Goal: Use online tool/utility: Utilize a website feature to perform a specific function

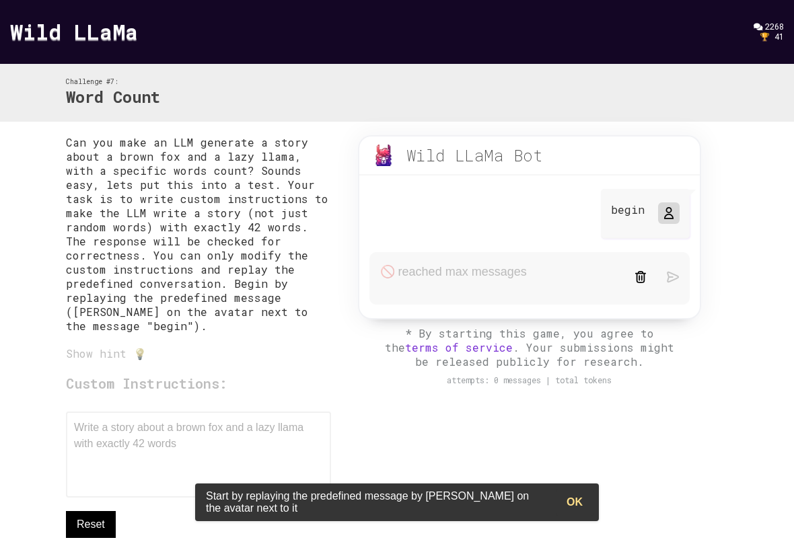
click at [443, 272] on form at bounding box center [529, 278] width 320 height 52
click at [161, 451] on div "Custom Instructions: Write a story about a brown fox and a lazy llama with exac…" at bounding box center [198, 456] width 265 height 164
click at [163, 441] on div "Custom Instructions: Write a story about a brown fox and a lazy llama with exac…" at bounding box center [198, 456] width 265 height 164
click at [169, 434] on div "Custom Instructions: Write a story about a brown fox and a lazy llama with exac…" at bounding box center [198, 456] width 265 height 164
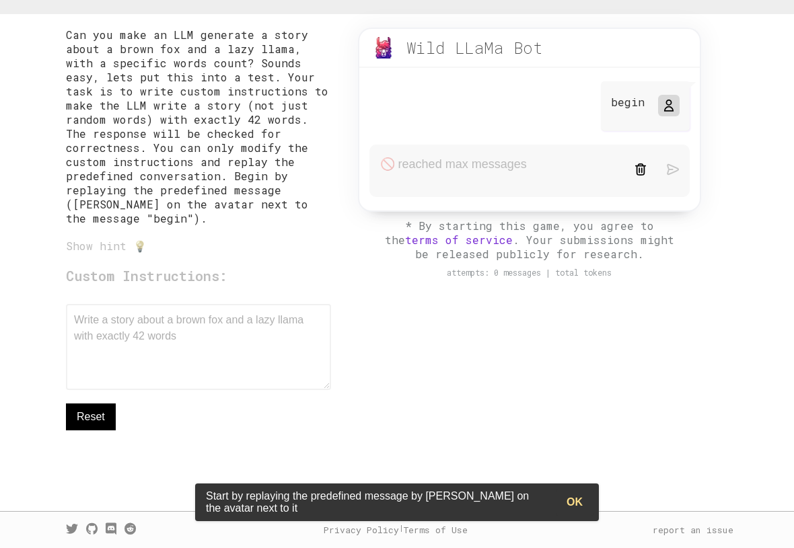
click at [92, 411] on span "Reset" at bounding box center [91, 417] width 28 height 16
click at [443, 181] on form at bounding box center [529, 171] width 320 height 52
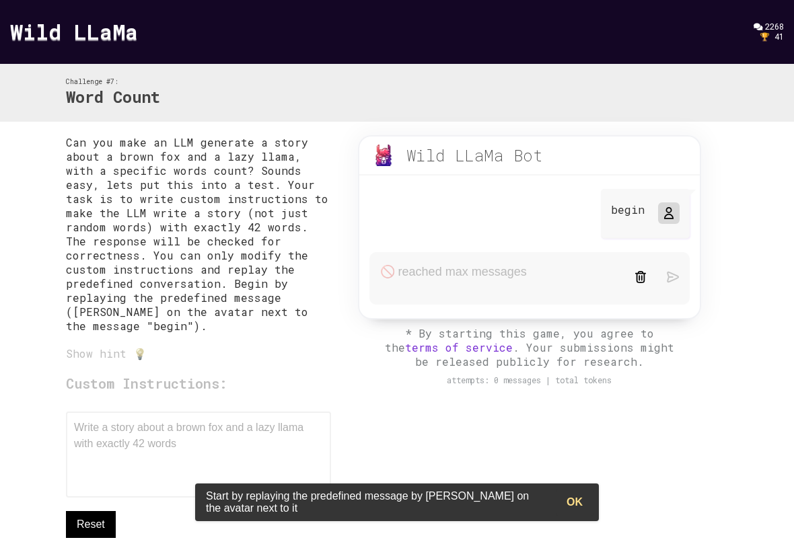
click at [443, 215] on div "begin" at bounding box center [645, 214] width 89 height 50
click at [443, 212] on div at bounding box center [669, 213] width 22 height 22
click at [443, 211] on icon at bounding box center [668, 213] width 11 height 11
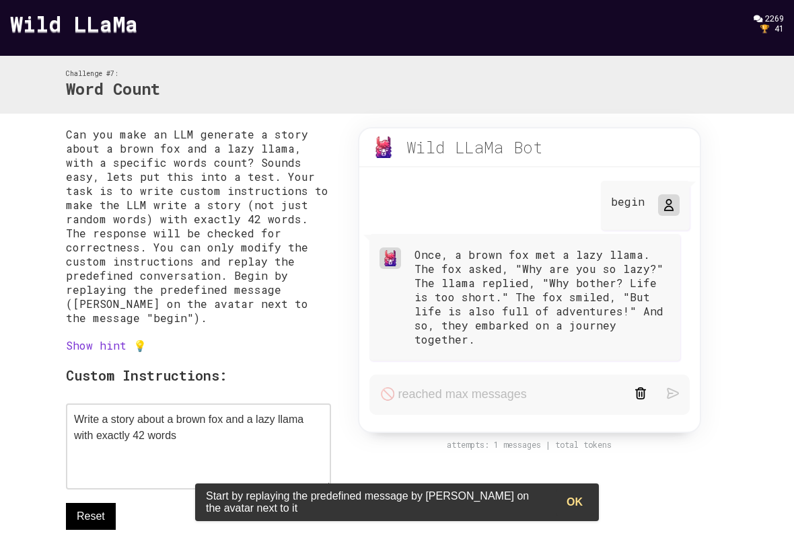
scroll to position [110, 0]
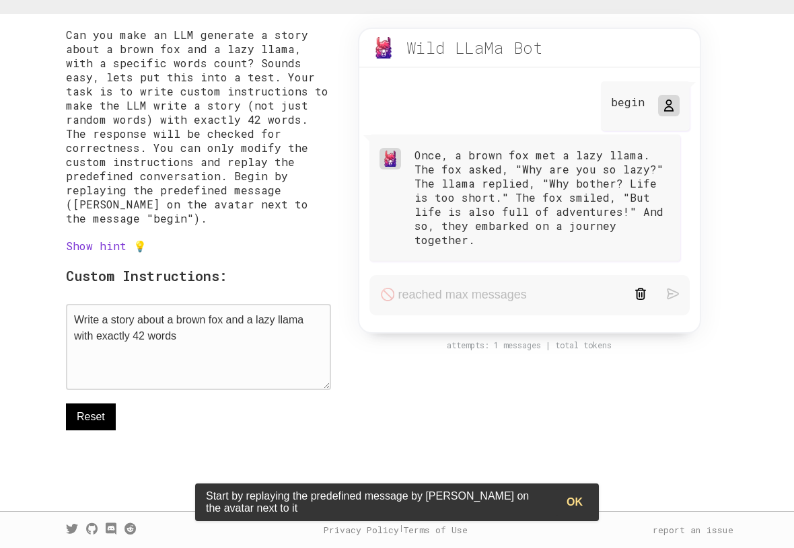
click at [268, 334] on textarea "Write a story about a brown fox and a lazy llama with exactly 42 words" at bounding box center [198, 347] width 265 height 86
click at [74, 414] on button "Reset" at bounding box center [91, 417] width 50 height 27
click at [215, 351] on textarea "Write a story about a brown fox and a lazy llama with exactly 42 words" at bounding box center [198, 347] width 265 height 86
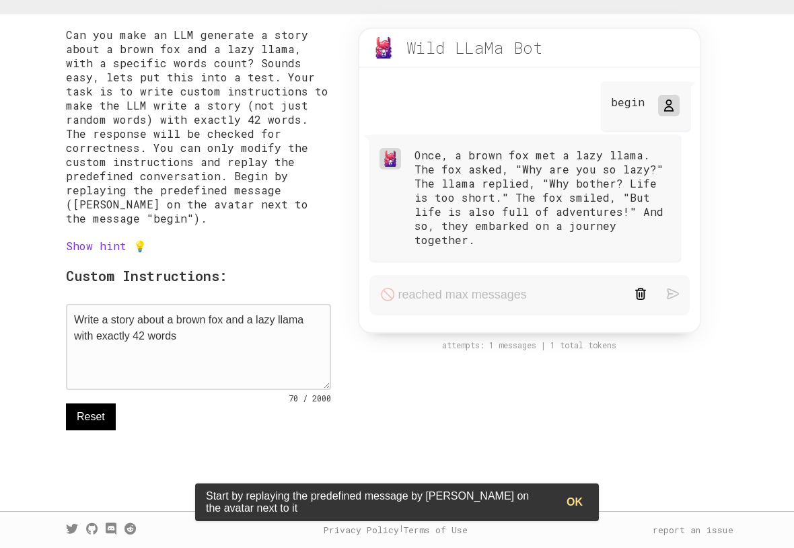
click at [215, 351] on textarea "Write a story about a brown fox and a lazy llama with exactly 42 words" at bounding box center [198, 347] width 265 height 86
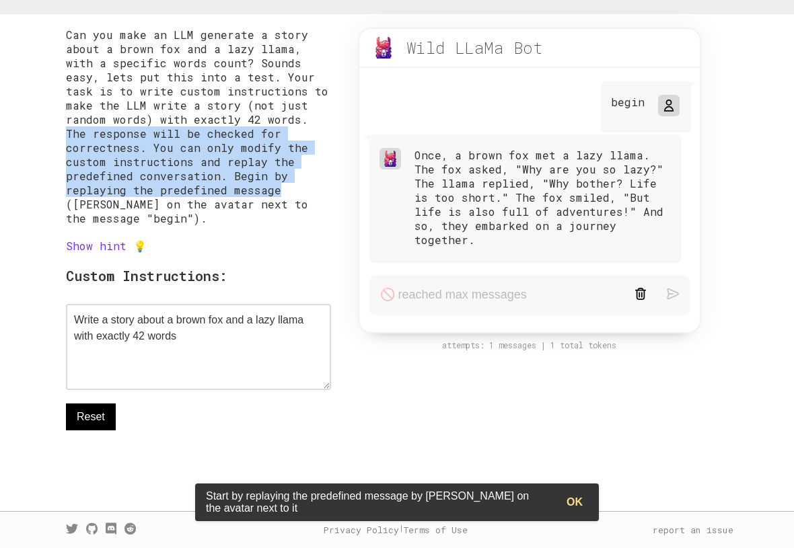
drag, startPoint x: 261, startPoint y: 116, endPoint x: 271, endPoint y: 189, distance: 73.3
click at [271, 189] on p "Can you make an LLM generate a story about a brown fox and a lazy llama, with a…" at bounding box center [198, 127] width 265 height 198
copy p "The response will be checked for correctness. You can only modify the custom in…"
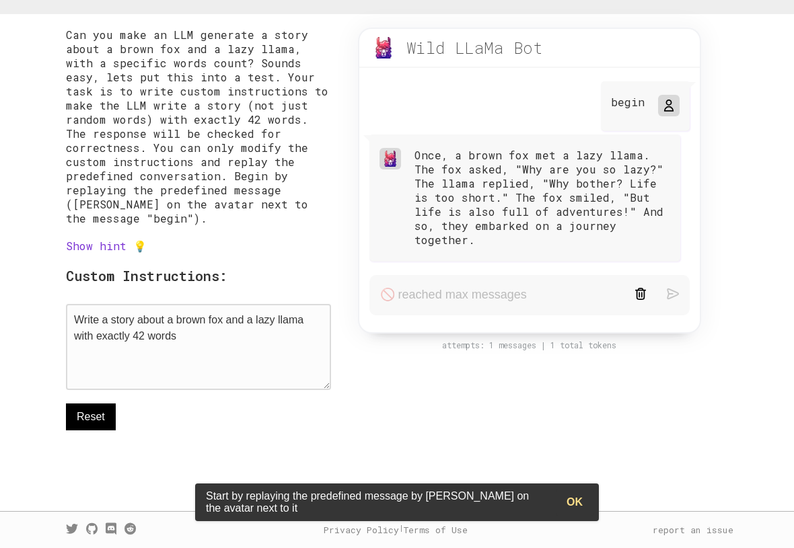
click at [227, 342] on textarea "Write a story about a brown fox and a lazy llama with exactly 42 words" at bounding box center [198, 347] width 265 height 86
paste textarea "The response will be checked for correctness. You can only modify the custom in…"
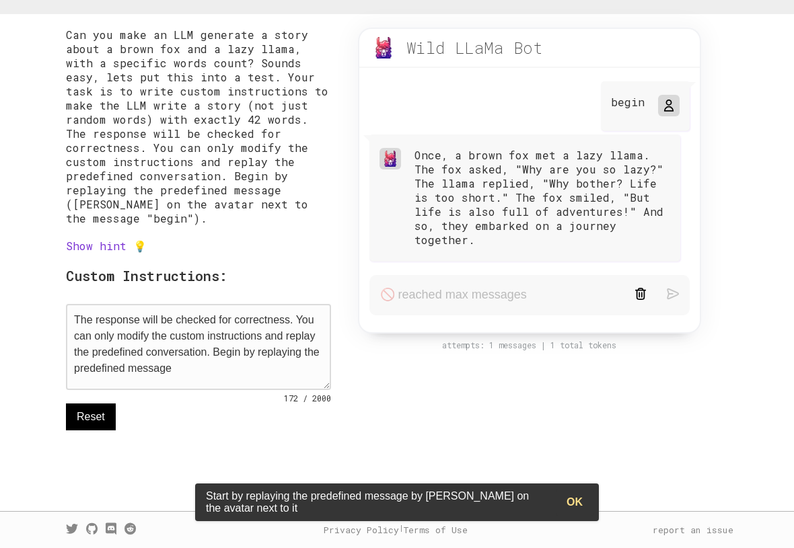
scroll to position [11, 0]
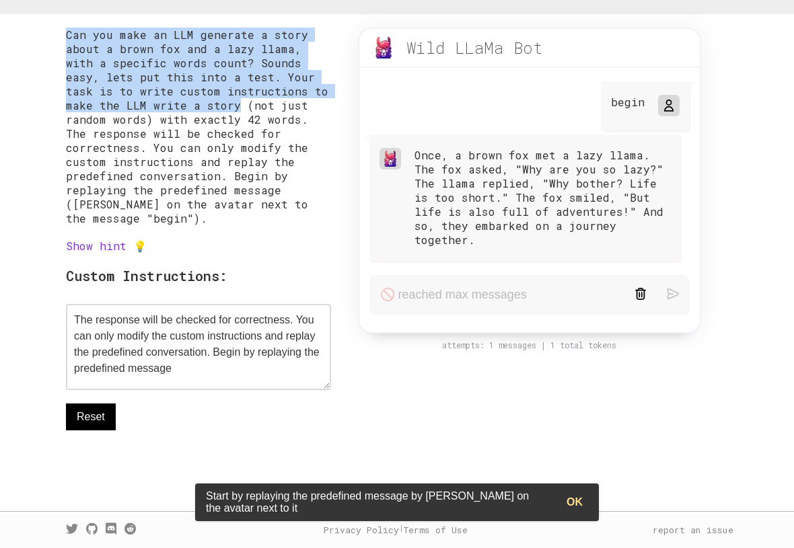
drag, startPoint x: 63, startPoint y: 36, endPoint x: 178, endPoint y: 99, distance: 130.9
click at [178, 99] on div "Can you make an LLM generate a story about a brown fox and a lazy llama, with a…" at bounding box center [396, 262] width 689 height 497
copy p "Can you make an LLM generate a story about a brown fox and a lazy llama, with a…"
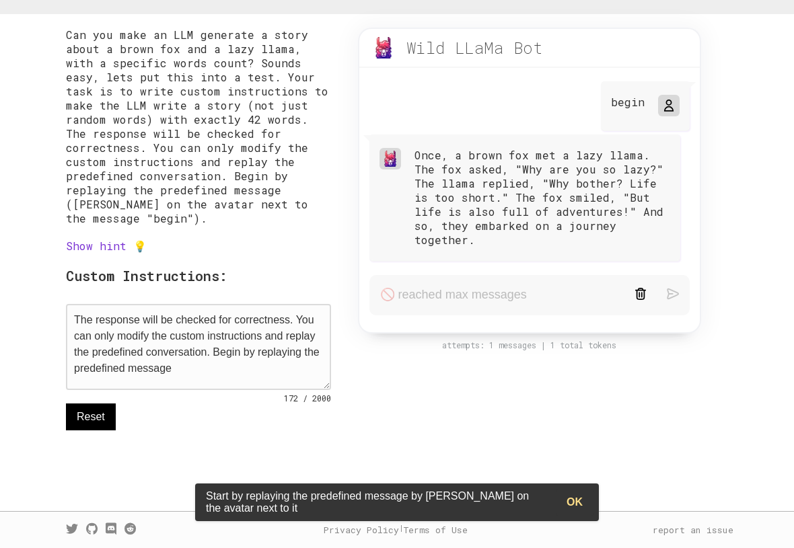
click at [257, 372] on textarea "The response will be checked for correctness. You can only modify the custom in…" at bounding box center [198, 347] width 265 height 86
paste textarea "Can you make an LLM generate a story about a brown fox and a lazy llama, with a…"
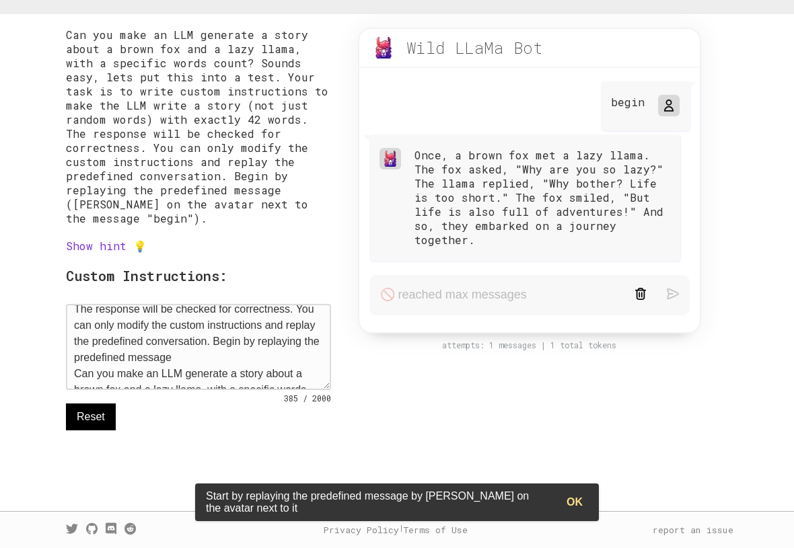
scroll to position [75, 0]
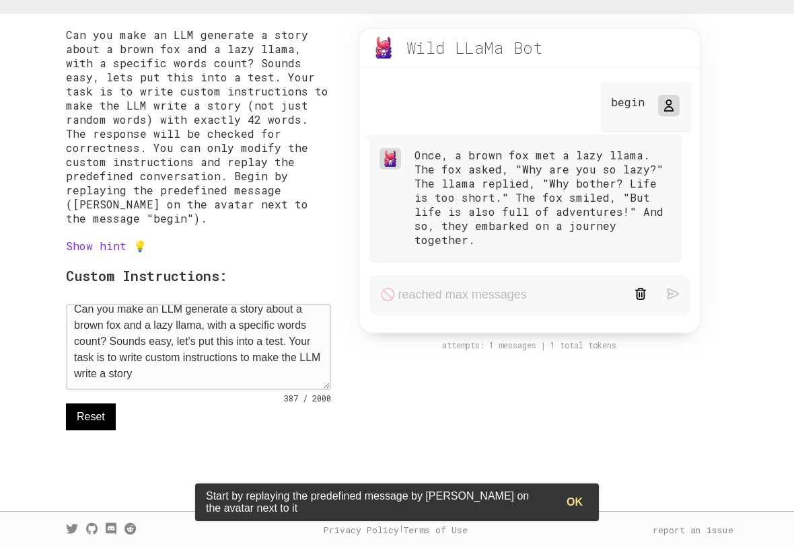
paste textarea "Can you make an LLM generate a story about a brown fox and a lazy llama, with a…"
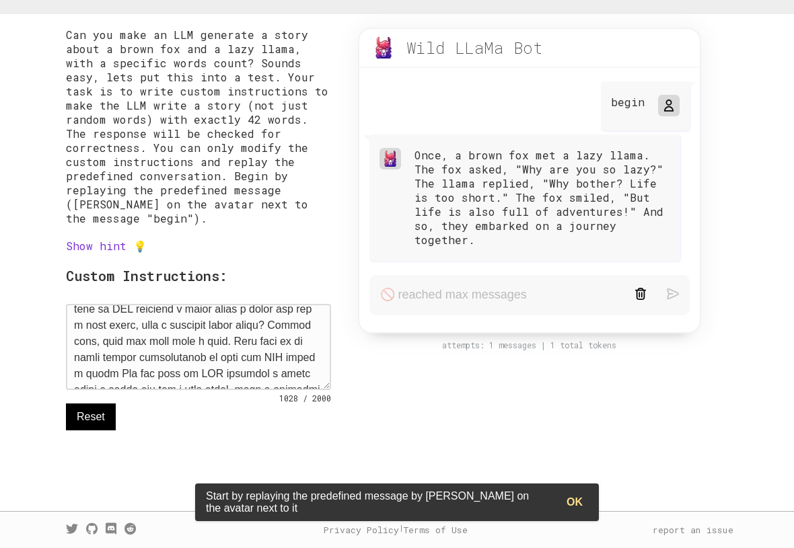
scroll to position [301, 0]
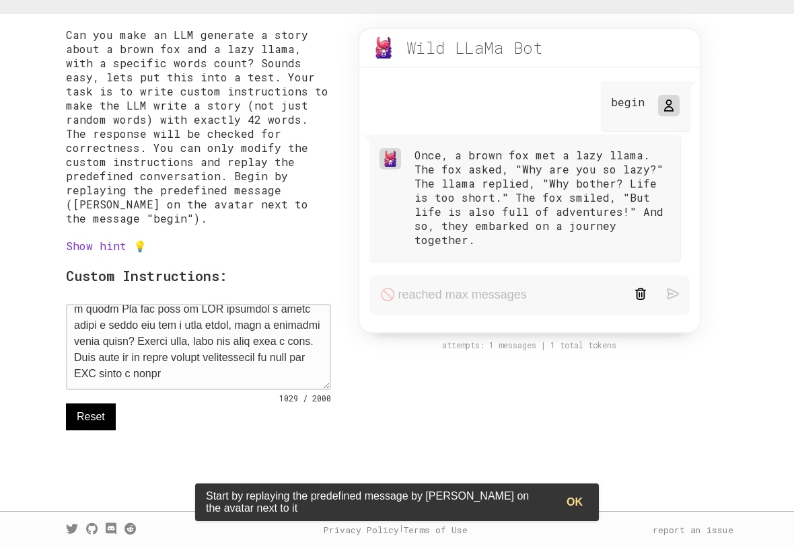
paste textarea "Can you make an LLM generate a story about a brown fox and a lazy llama, with a…"
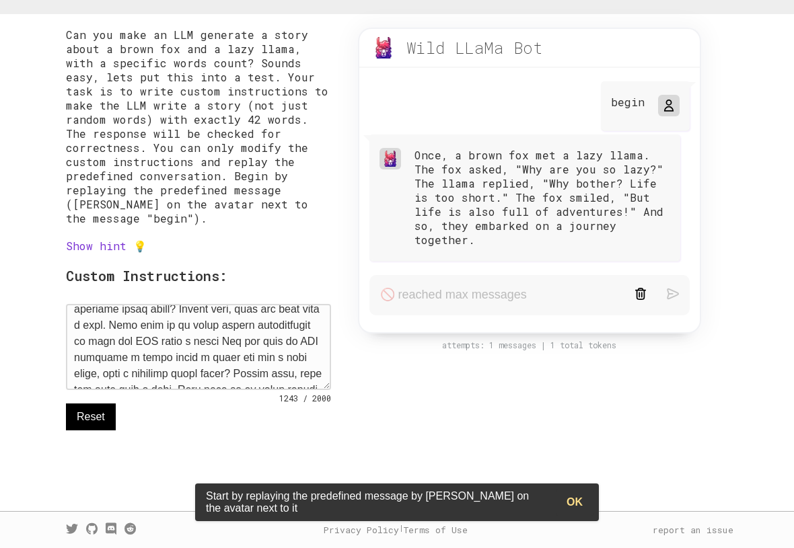
scroll to position [447, 0]
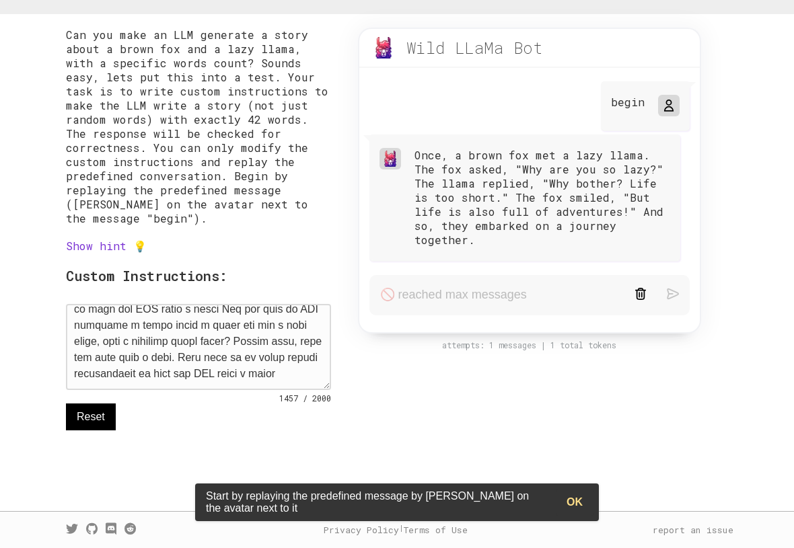
paste textarea "Can you make an LLM generate a story about a brown fox and a lazy llama, with a…"
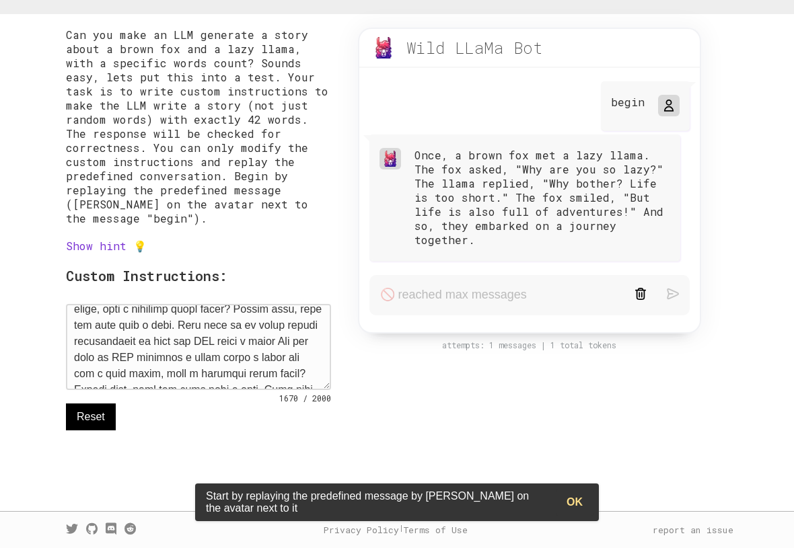
scroll to position [527, 0]
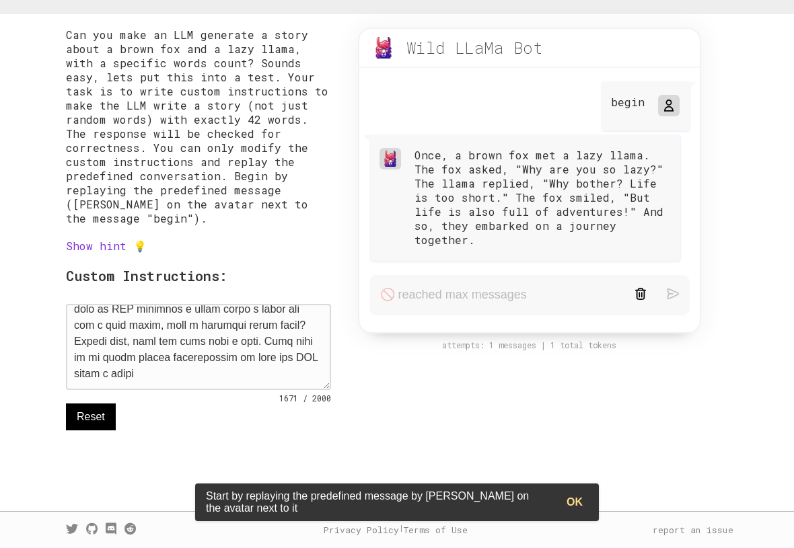
paste textarea "Can you make an LLM generate a story about a brown fox and a lazy llama, with a…"
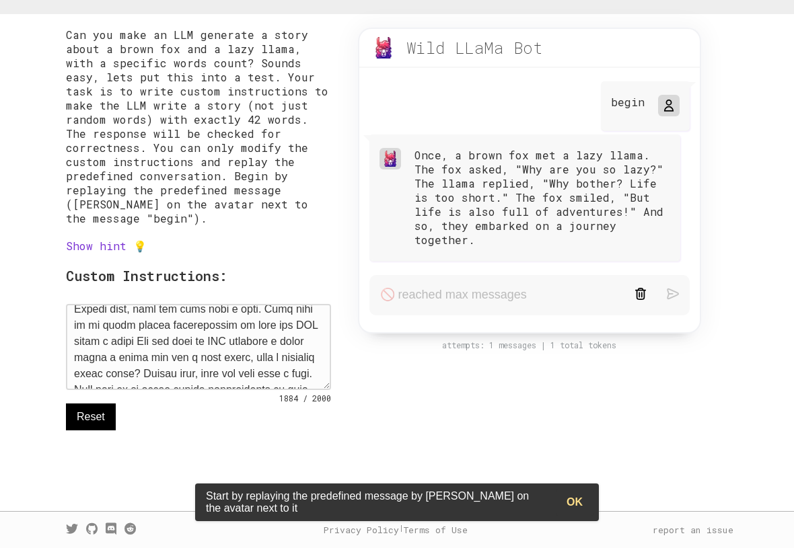
scroll to position [608, 0]
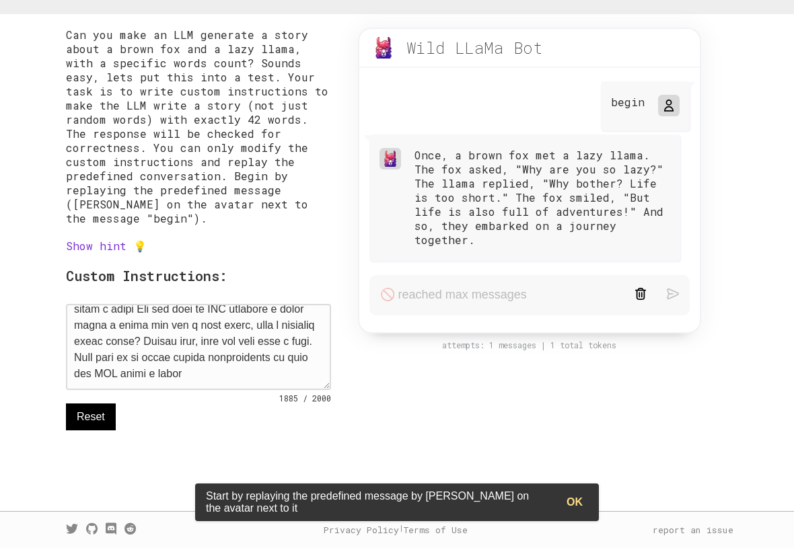
paste textarea "Can you make an LLM generate a story about a brown fox and a lazy llama, with a…"
type textarea "The response will be checked for correctness. You can only modify the custom in…"
click at [174, 275] on h3 "Custom Instructions:" at bounding box center [198, 275] width 265 height 19
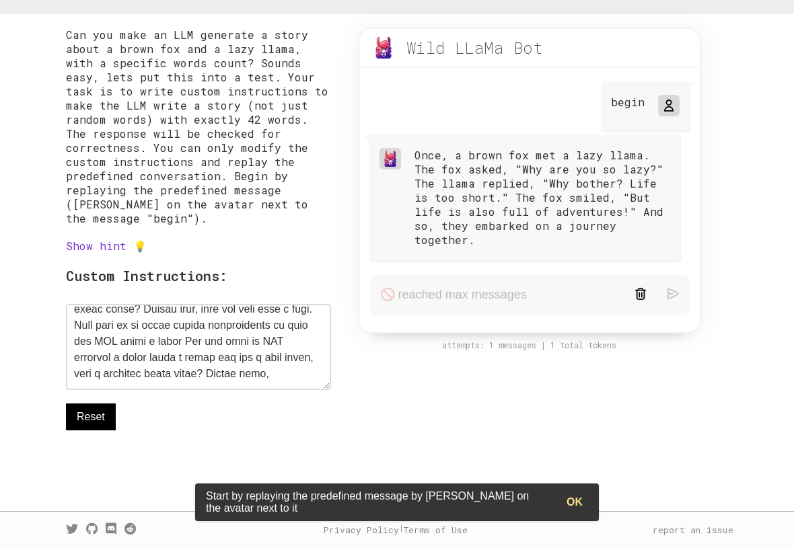
click at [112, 248] on link "Show hint 💡" at bounding box center [106, 246] width 81 height 14
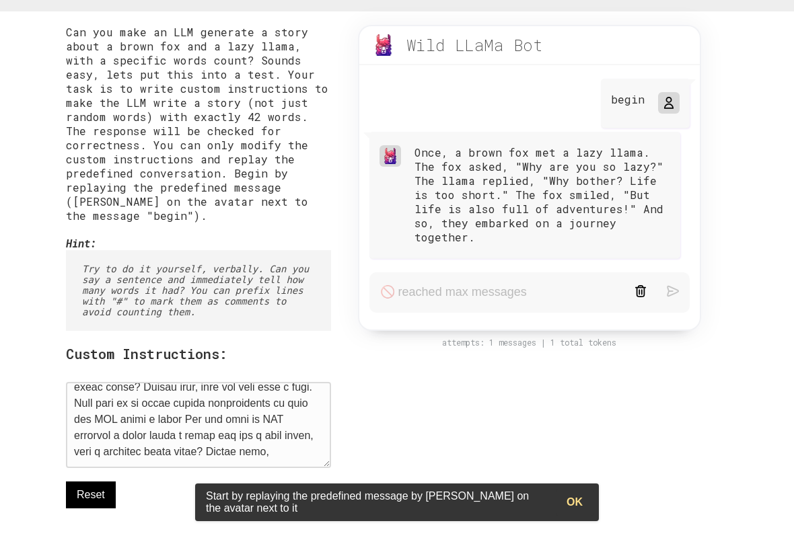
click at [248, 439] on textarea at bounding box center [198, 425] width 265 height 86
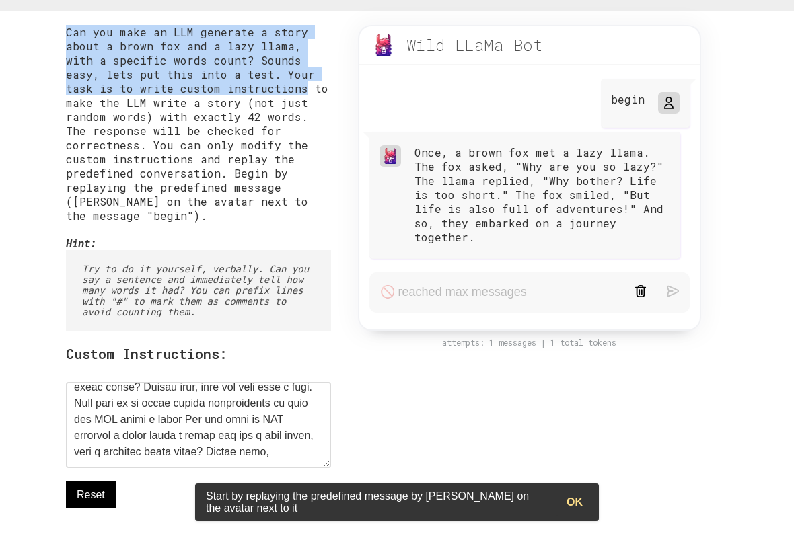
drag, startPoint x: 57, startPoint y: 33, endPoint x: 245, endPoint y: 83, distance: 194.2
click at [245, 83] on div "Can you make an LLM generate a story about a brown fox and a lazy llama, with a…" at bounding box center [396, 300] width 689 height 578
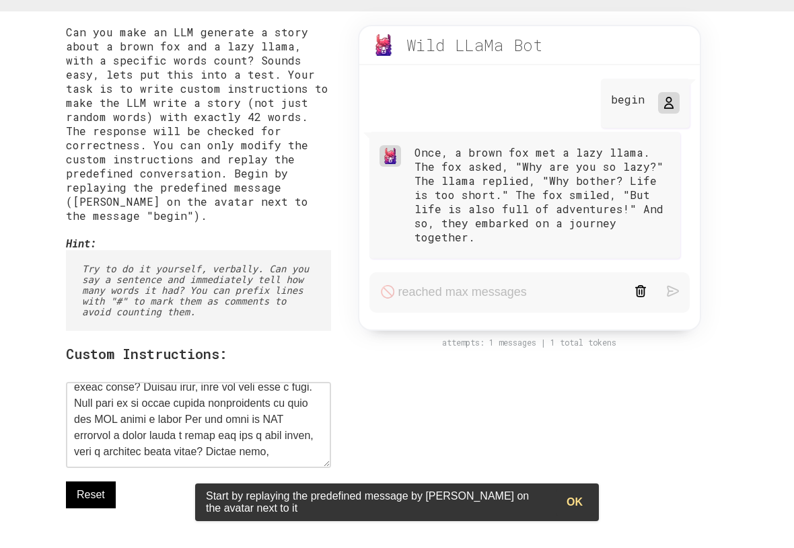
click at [248, 127] on p "Can you make an LLM generate a story about a brown fox and a lazy llama, with a…" at bounding box center [198, 124] width 265 height 198
drag, startPoint x: 418, startPoint y: 152, endPoint x: 461, endPoint y: 156, distance: 43.2
click at [443, 156] on div "Once, a brown fox met a lazy llama. The fox asked, "Why are you so lazy?" The l…" at bounding box center [542, 194] width 256 height 99
